Goal: Entertainment & Leisure: Consume media (video, audio)

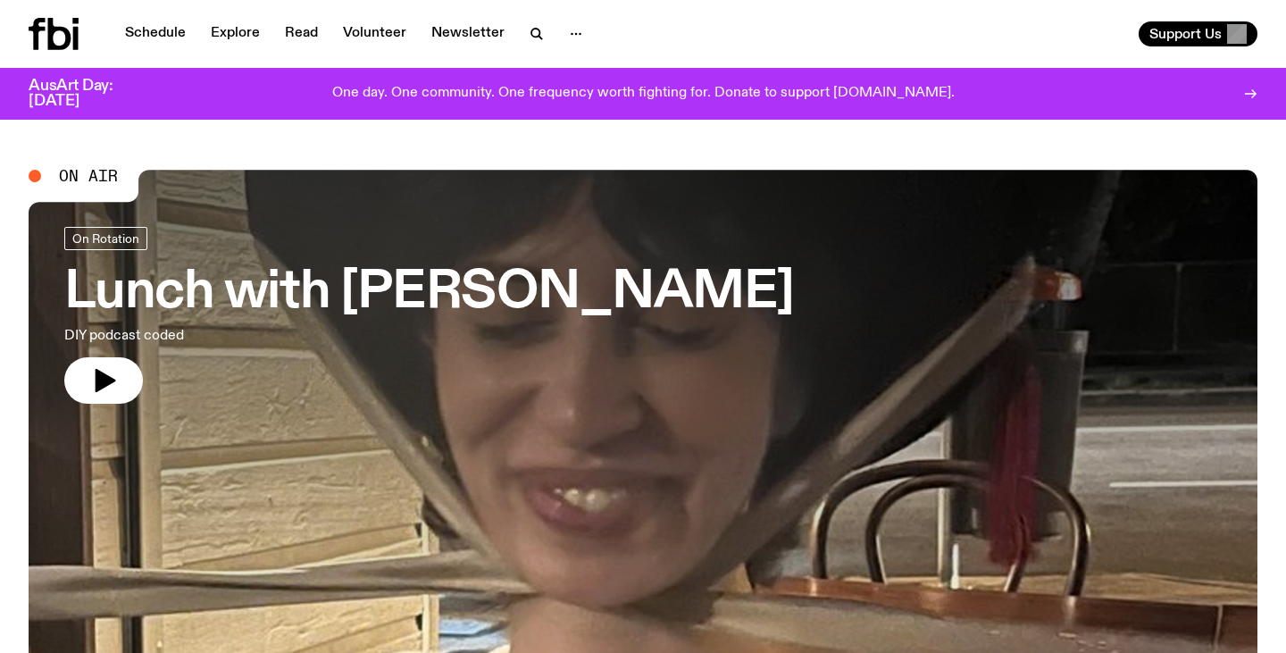
click at [137, 28] on link "Schedule" at bounding box center [155, 33] width 82 height 25
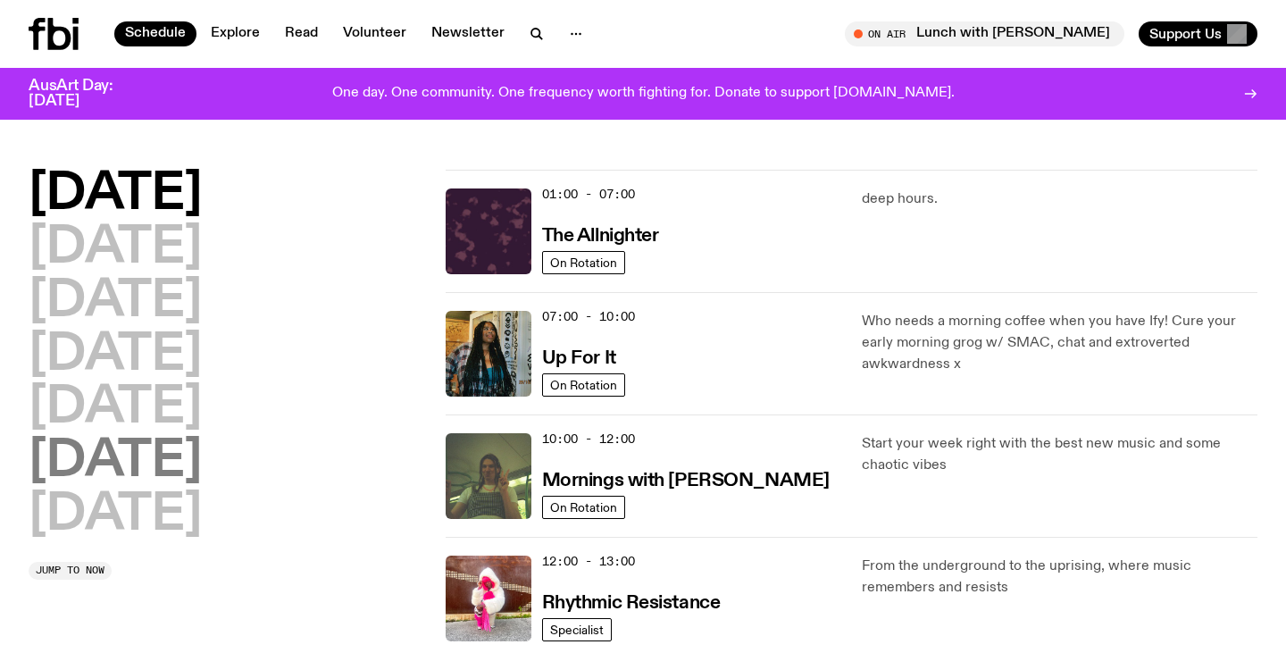
click at [175, 455] on h2 "[DATE]" at bounding box center [115, 462] width 173 height 50
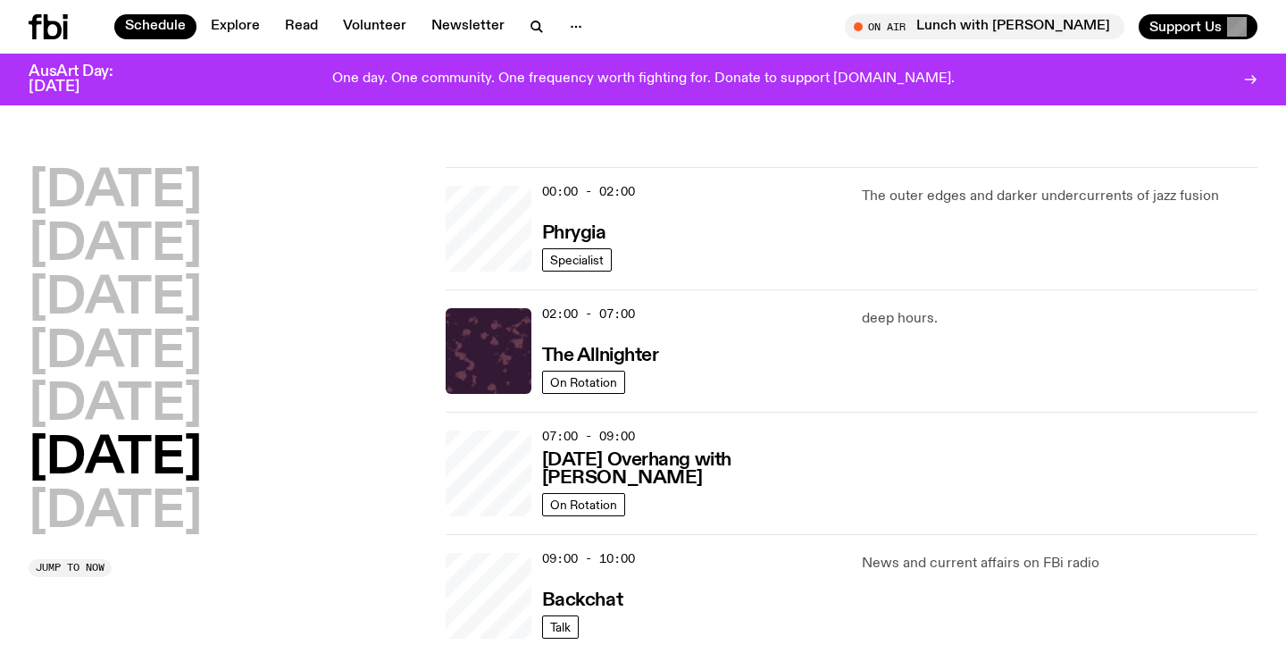
scroll to position [50, 0]
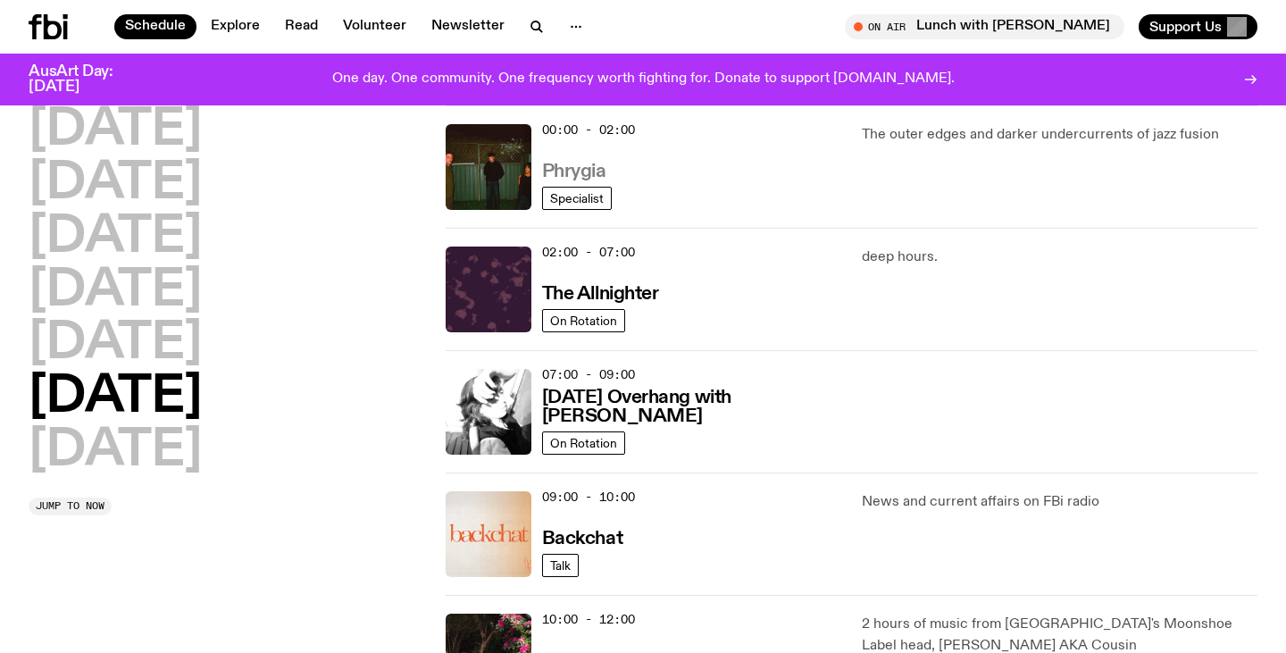
click at [568, 169] on h3 "Phrygia" at bounding box center [574, 172] width 64 height 19
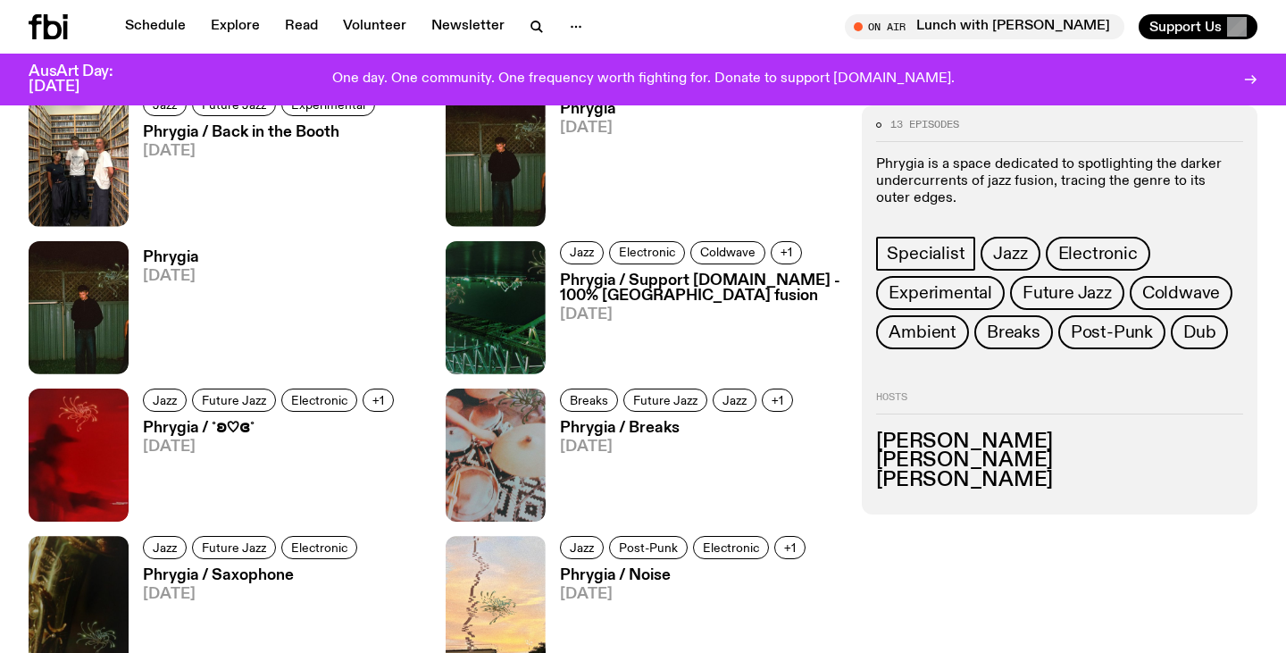
scroll to position [926, 0]
click at [303, 141] on h3 "Phrygia / Back in the Booth" at bounding box center [262, 133] width 238 height 15
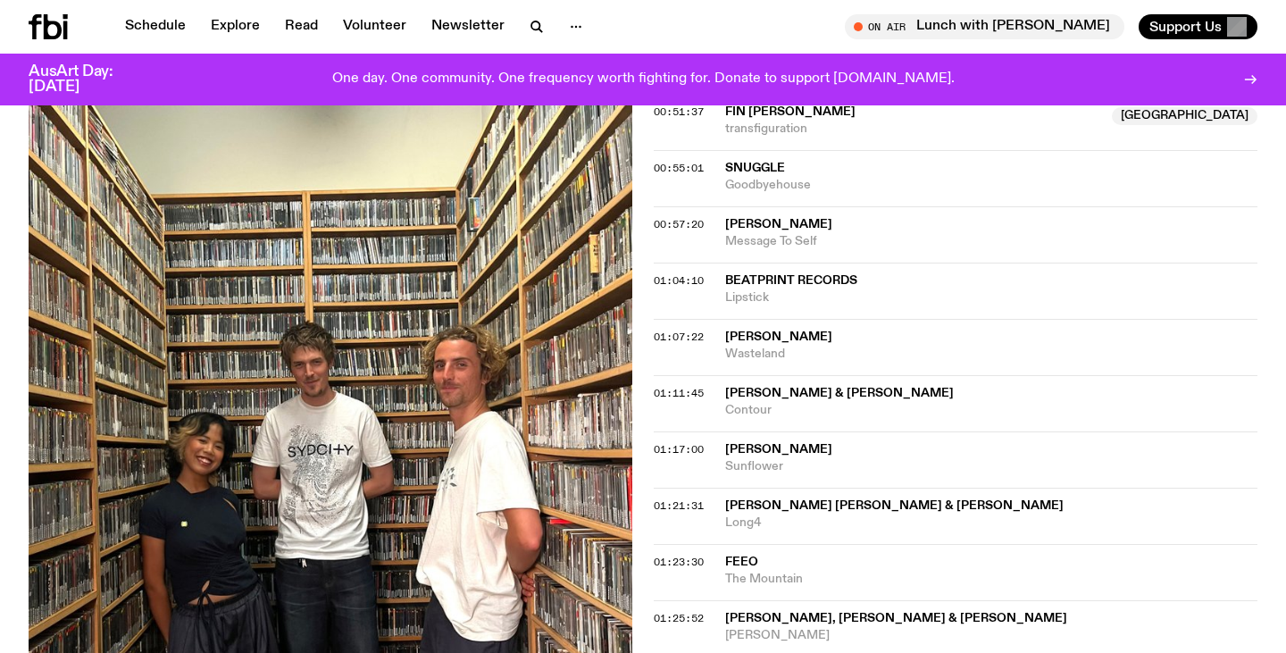
scroll to position [1174, 0]
